Goal: Task Accomplishment & Management: Complete application form

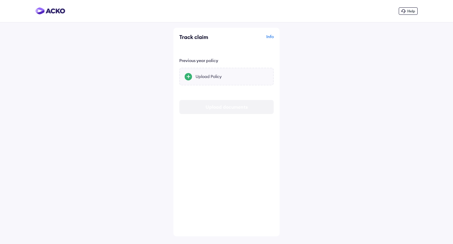
click at [225, 77] on div "Upload Policy" at bounding box center [231, 76] width 73 height 6
click at [0, 0] on input "Upload Policy" at bounding box center [0, 0] width 0 height 0
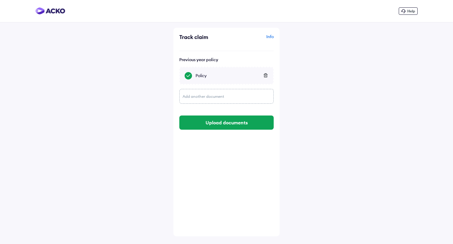
click at [236, 123] on button "Upload documents" at bounding box center [226, 122] width 94 height 14
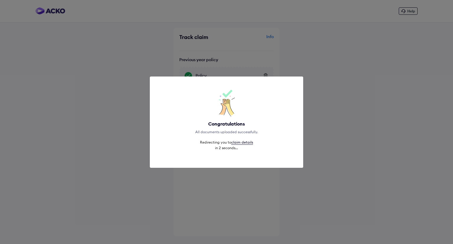
click at [453, 217] on div "Congratulations All documents uploaded successfully. Redirecting you to claim d…" at bounding box center [226, 122] width 453 height 244
